Goal: Find specific page/section: Find specific page/section

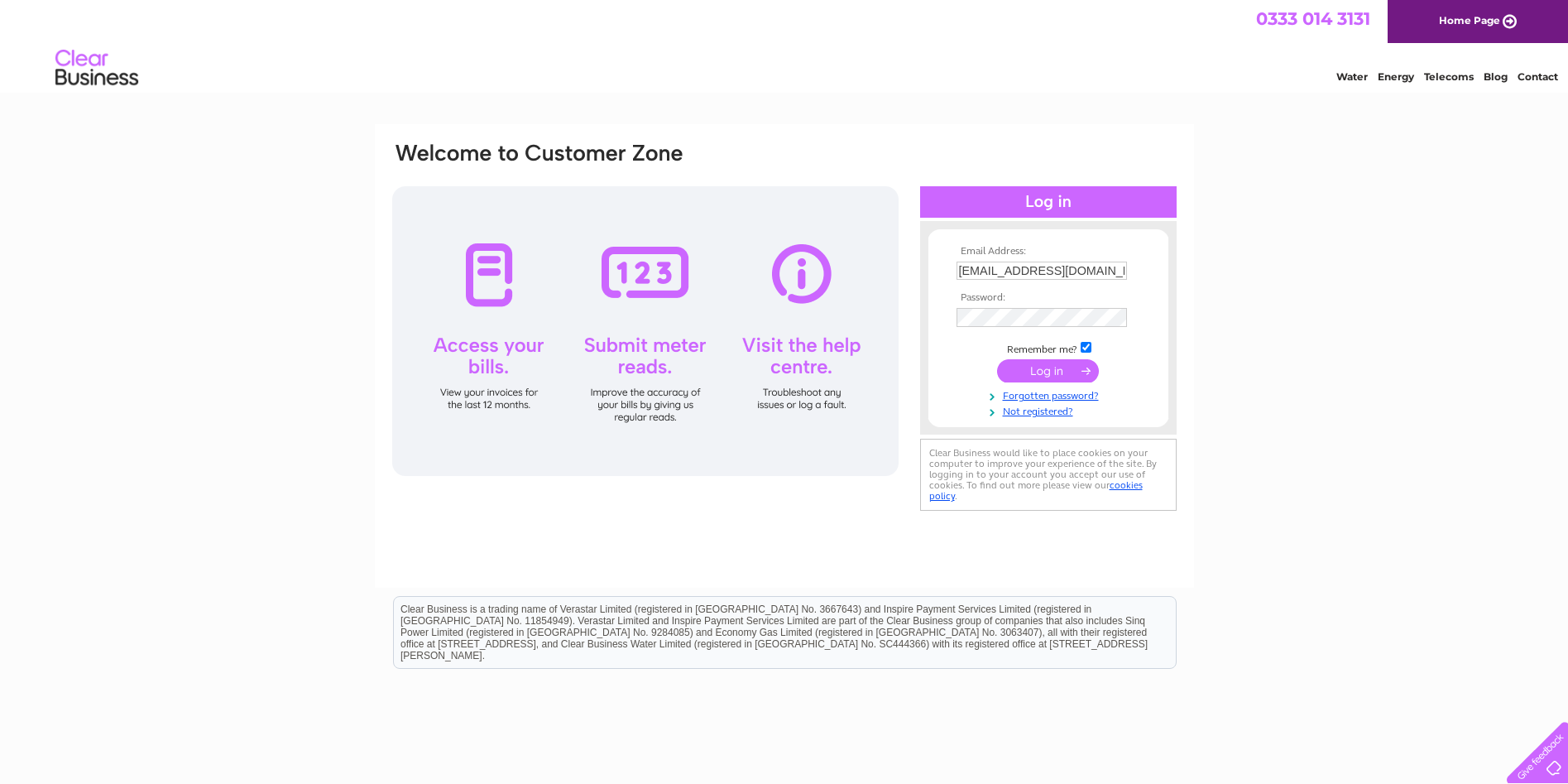
click at [1042, 371] on input "submit" at bounding box center [1048, 371] width 101 height 23
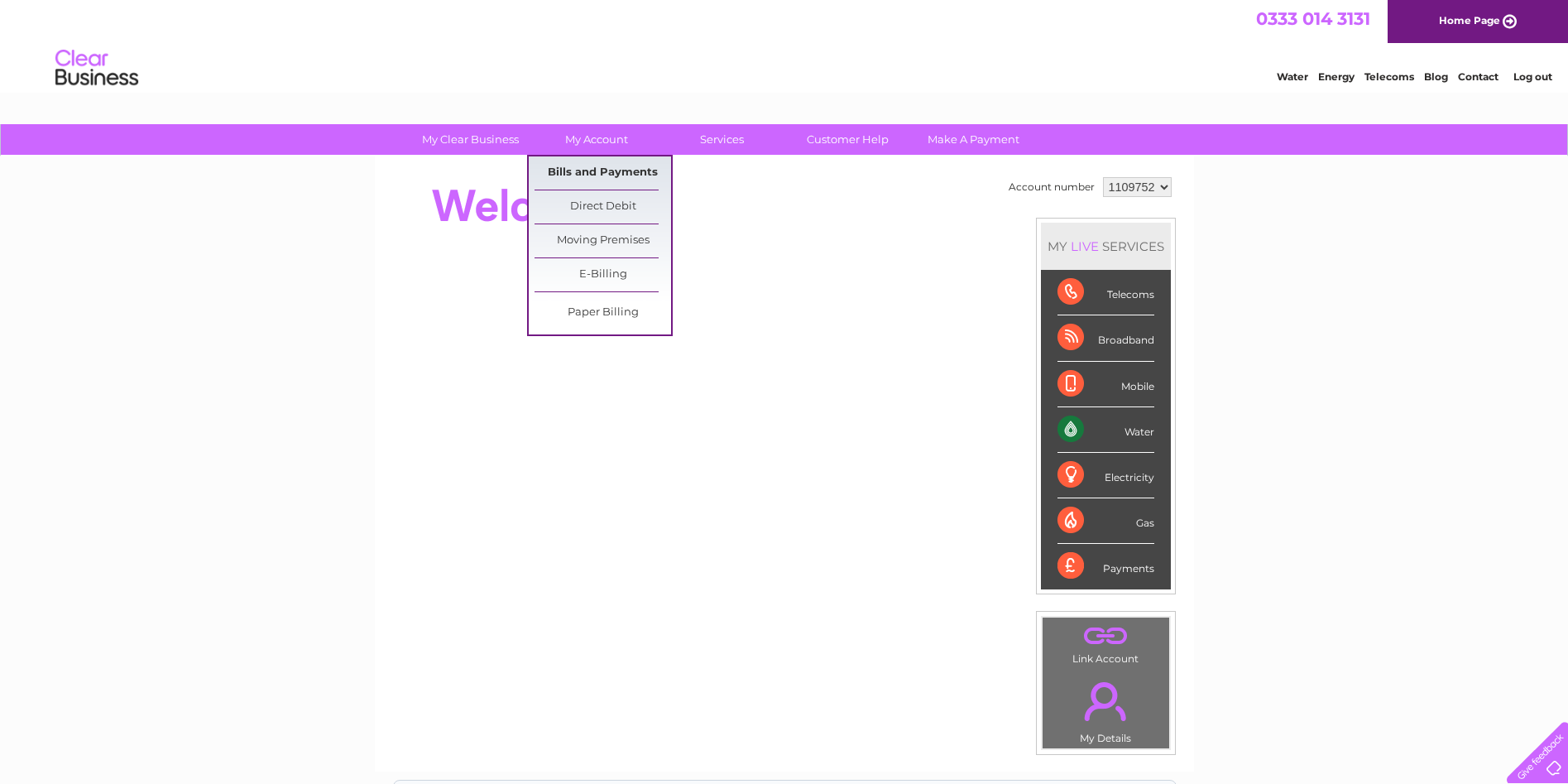
click at [605, 173] on link "Bills and Payments" at bounding box center [603, 173] width 137 height 34
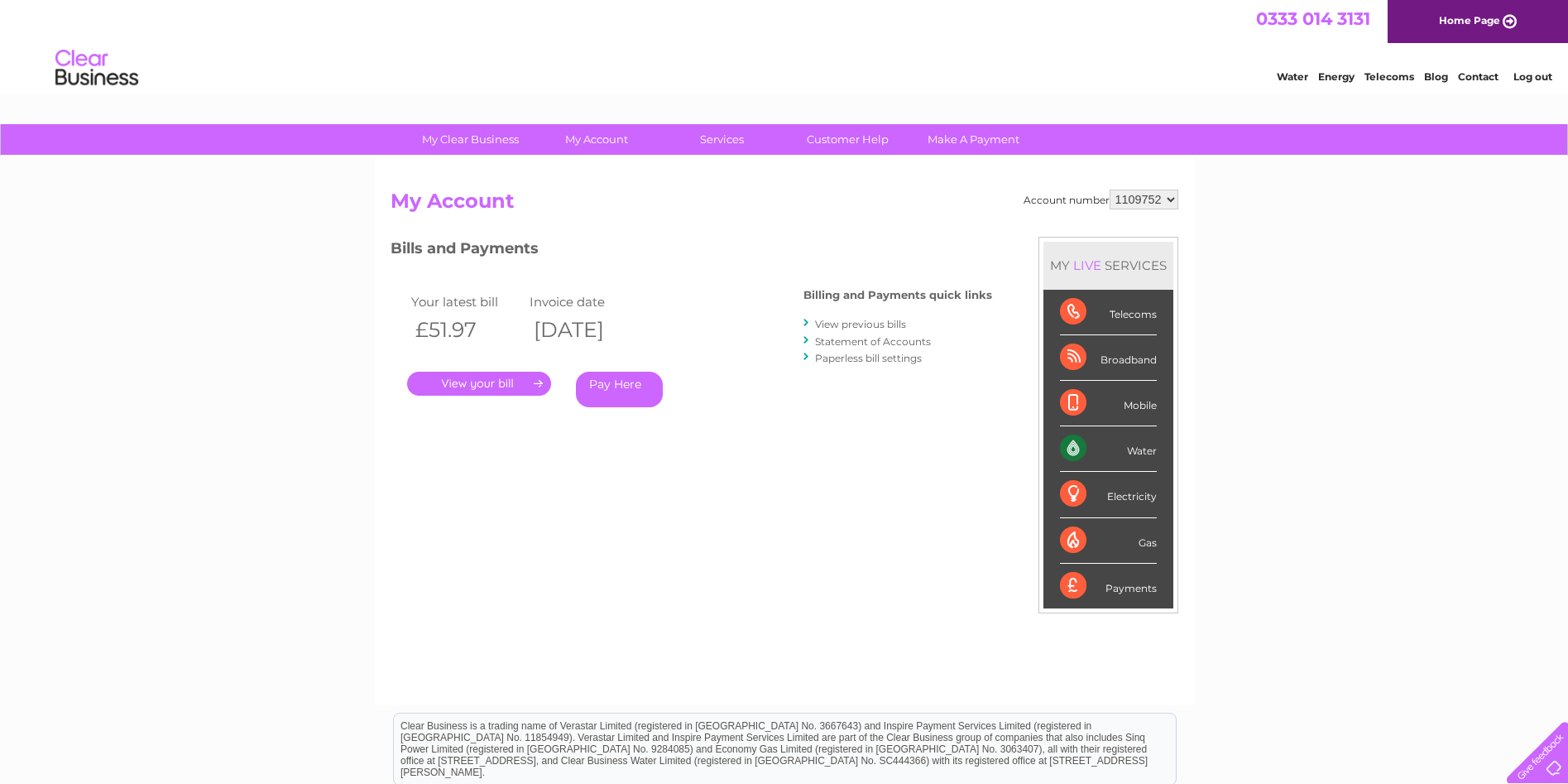
click at [519, 388] on link "." at bounding box center [480, 383] width 144 height 24
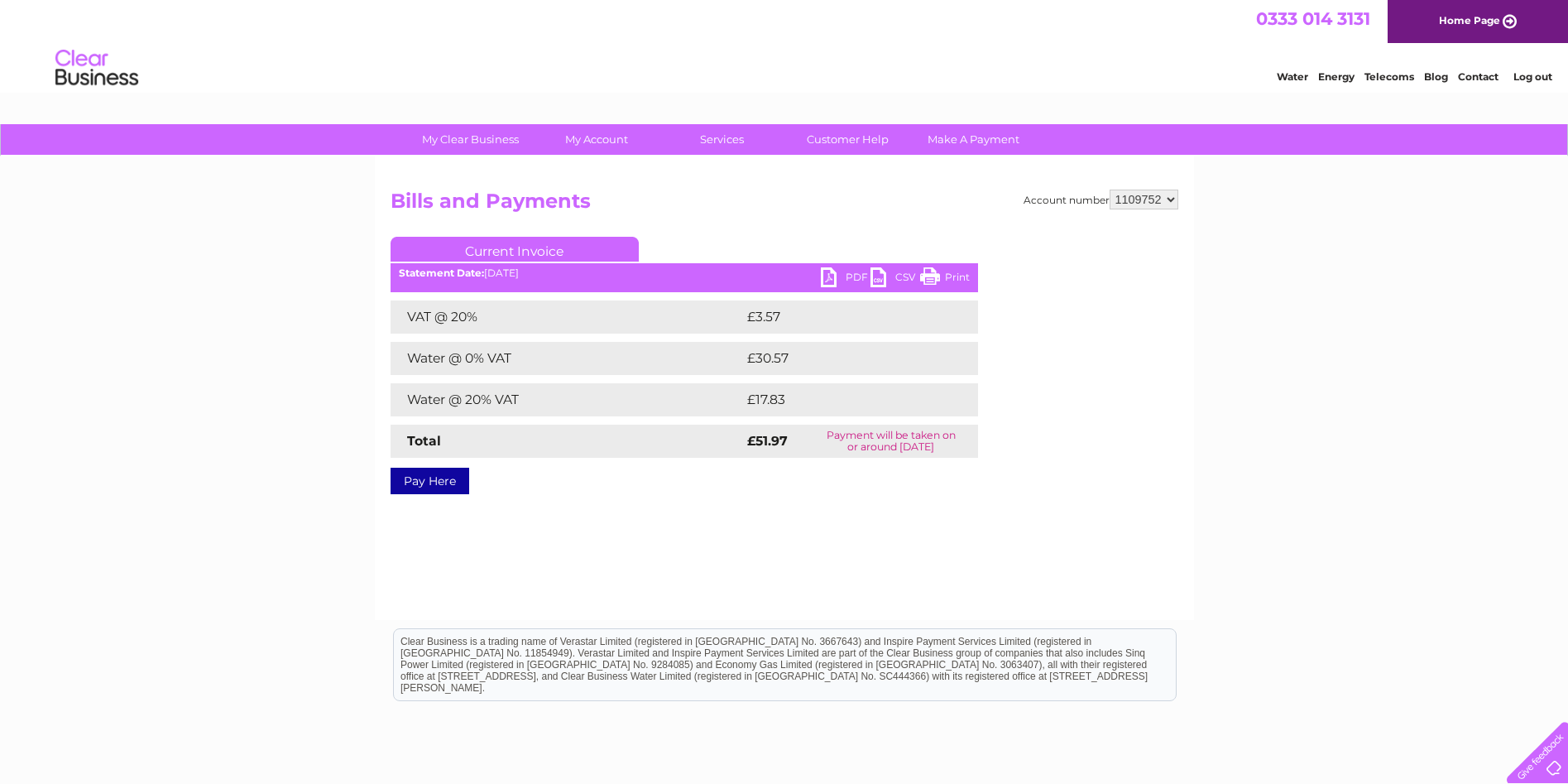
click at [830, 277] on link "PDF" at bounding box center [846, 279] width 50 height 24
